Goal: Information Seeking & Learning: Learn about a topic

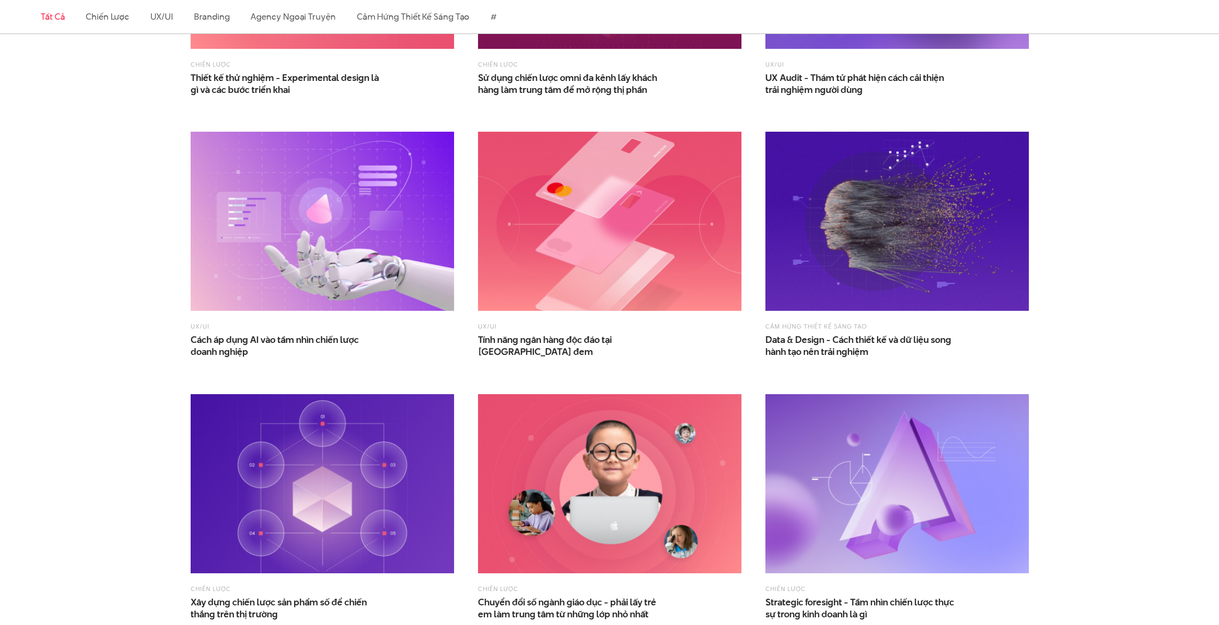
scroll to position [1485, 0]
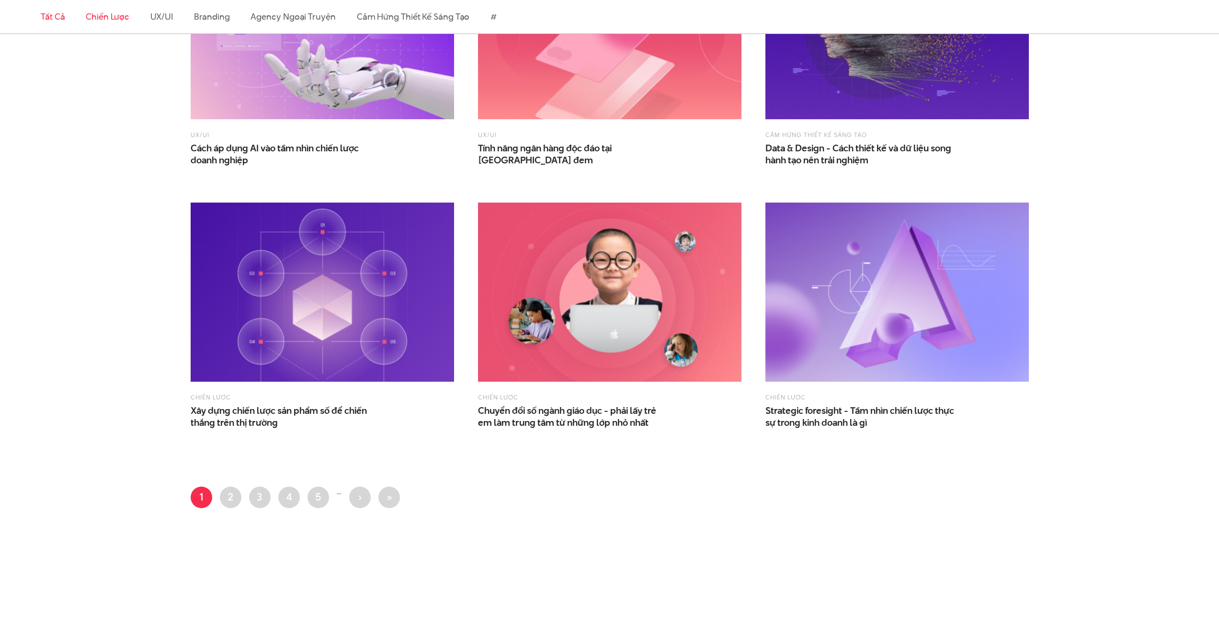
click at [118, 17] on link "Chiến lược" at bounding box center [107, 17] width 43 height 12
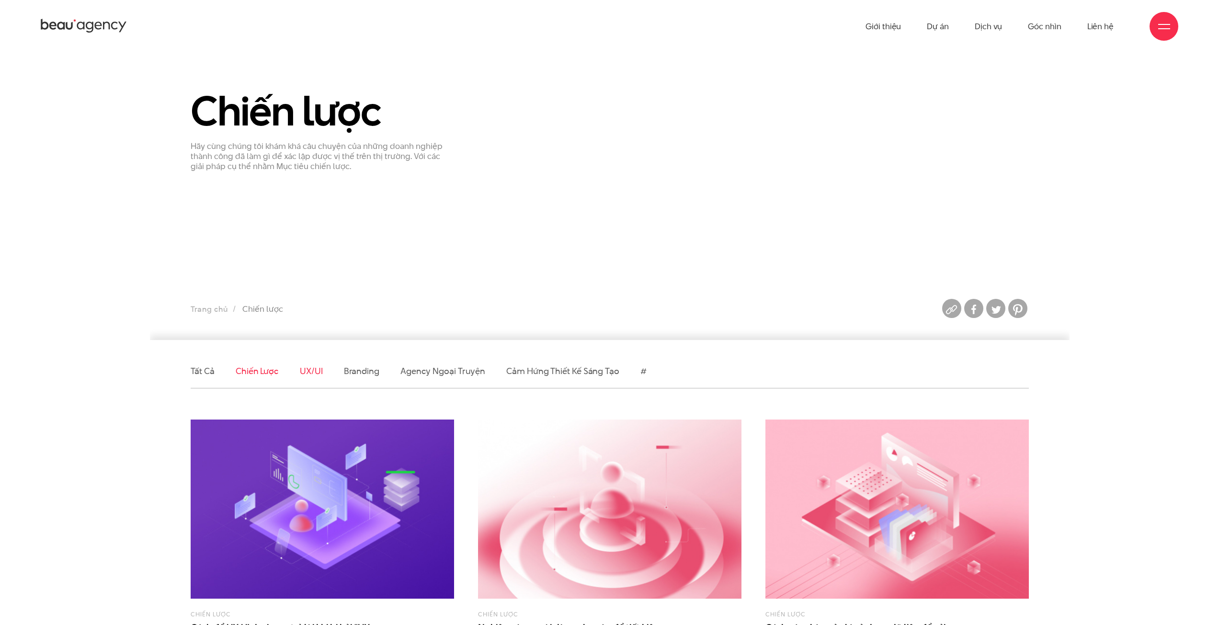
click at [316, 369] on link "UX/UI" at bounding box center [311, 371] width 23 height 12
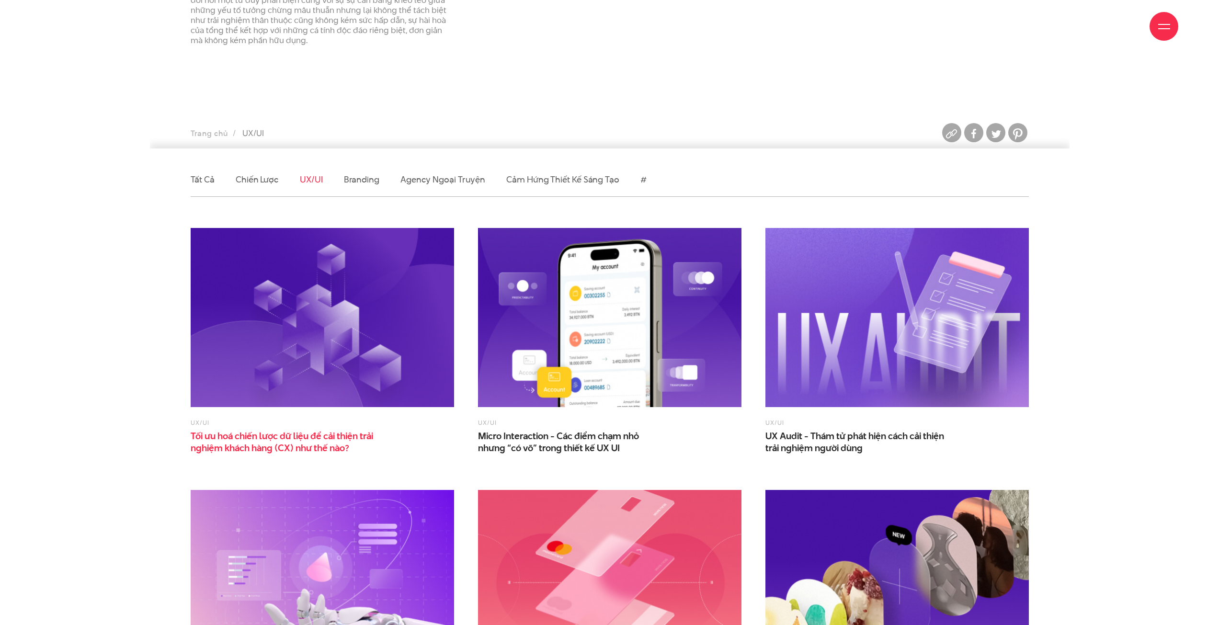
scroll to position [240, 0]
